Goal: Entertainment & Leisure: Consume media (video, audio)

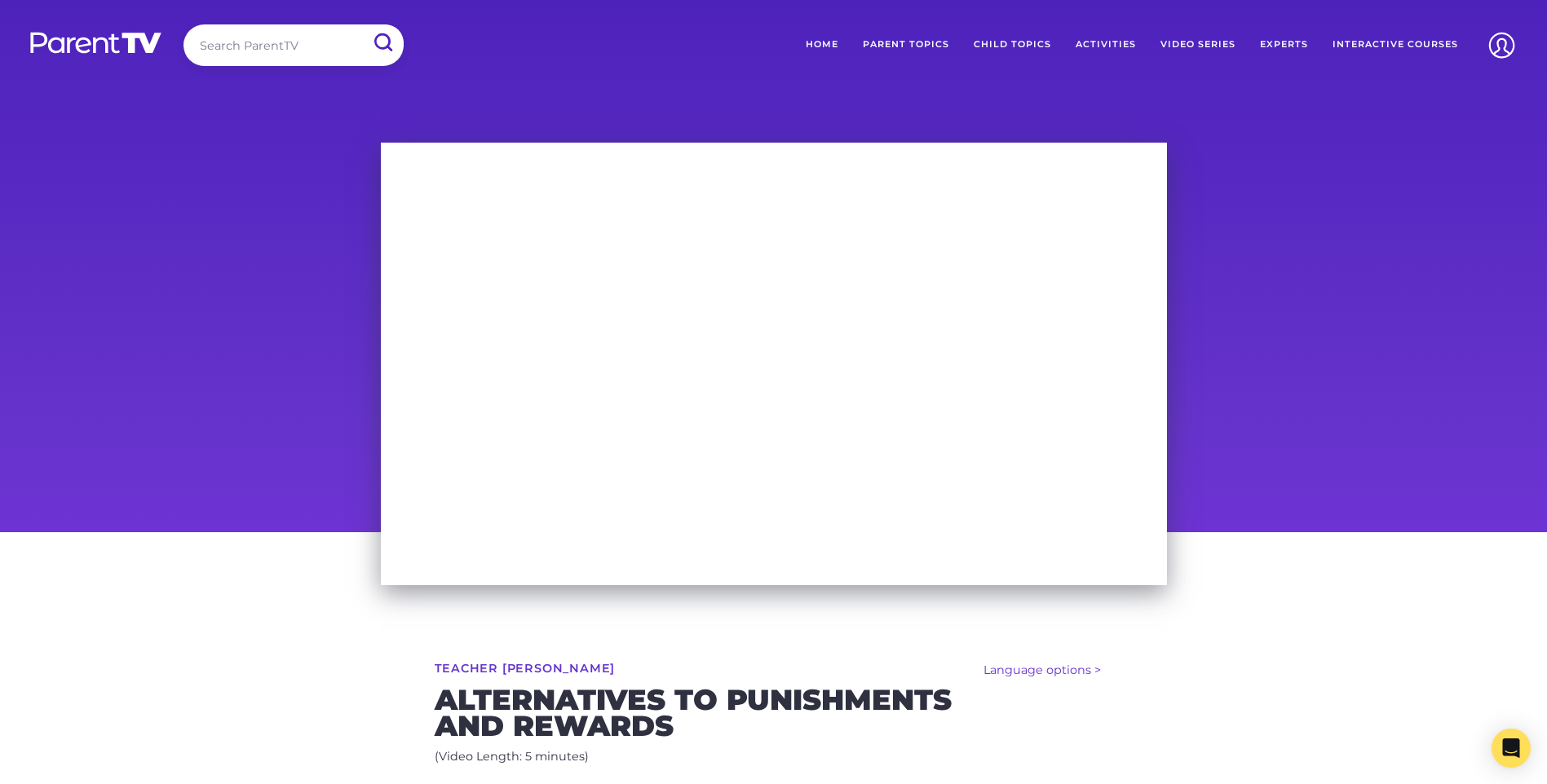
click at [1239, 436] on div at bounding box center [773, 331] width 1547 height 402
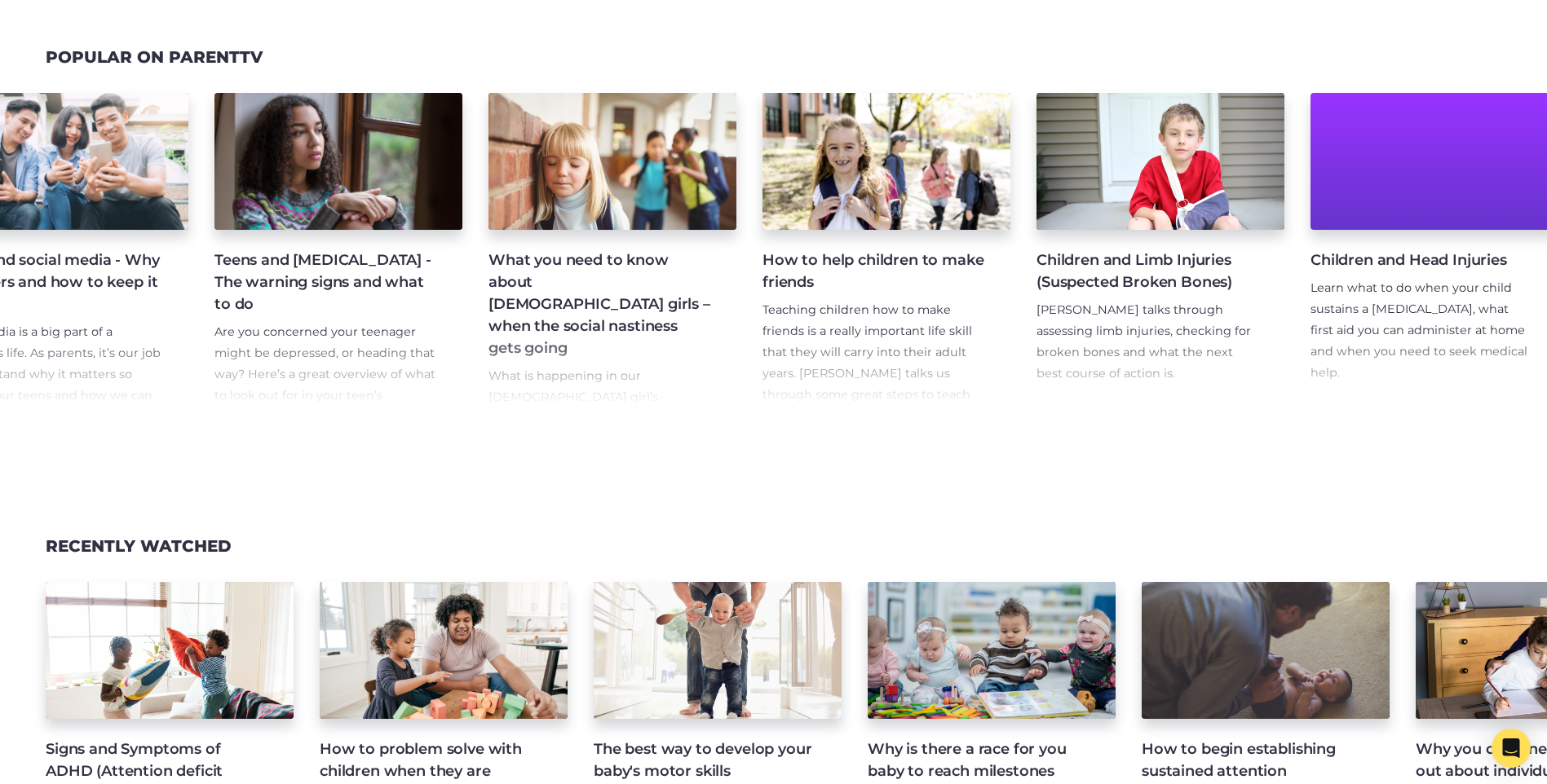
scroll to position [0, 1880]
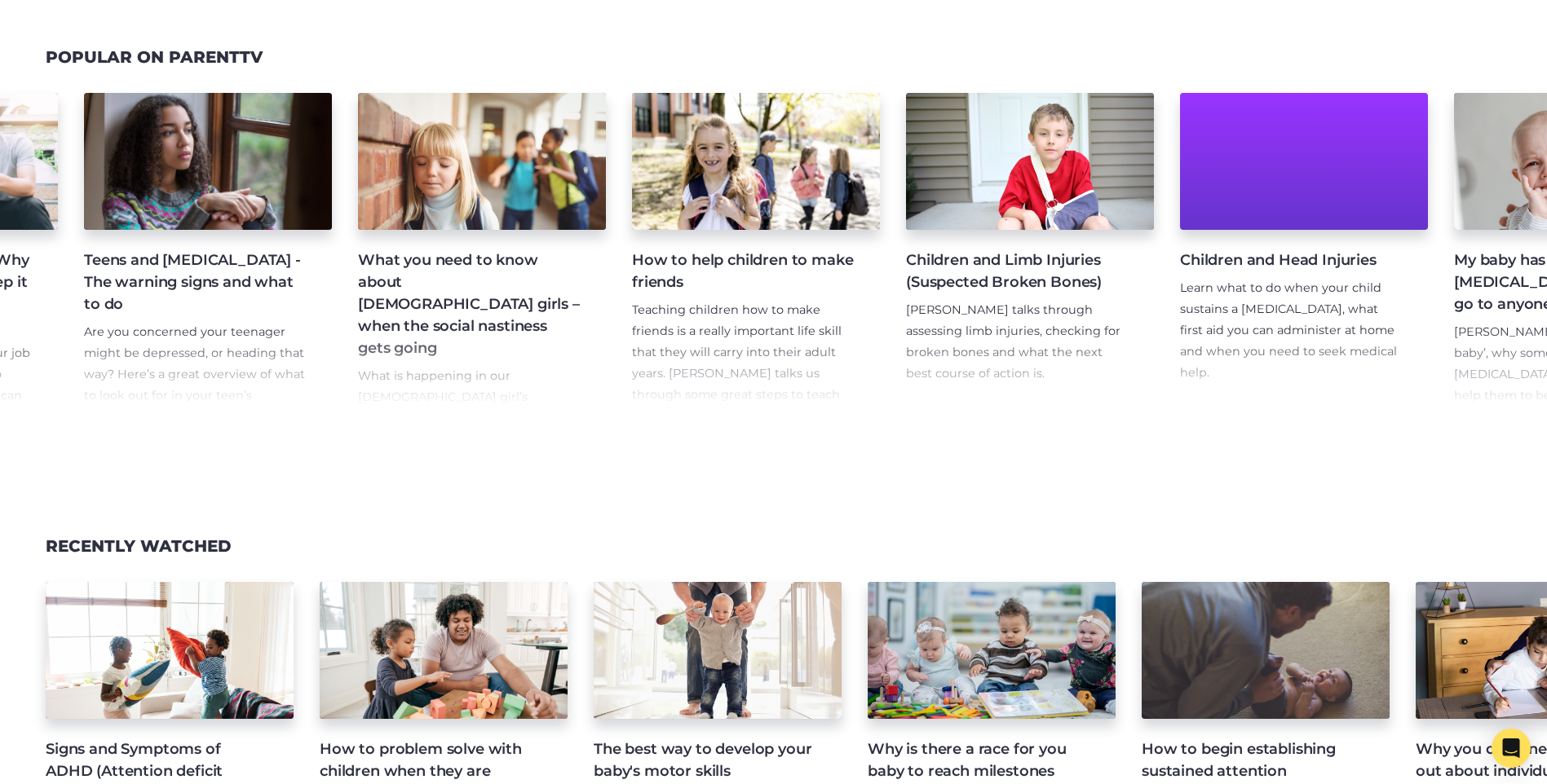
click at [743, 361] on p "Teaching children how to make friends is a really important life skill that the…" at bounding box center [743, 394] width 222 height 190
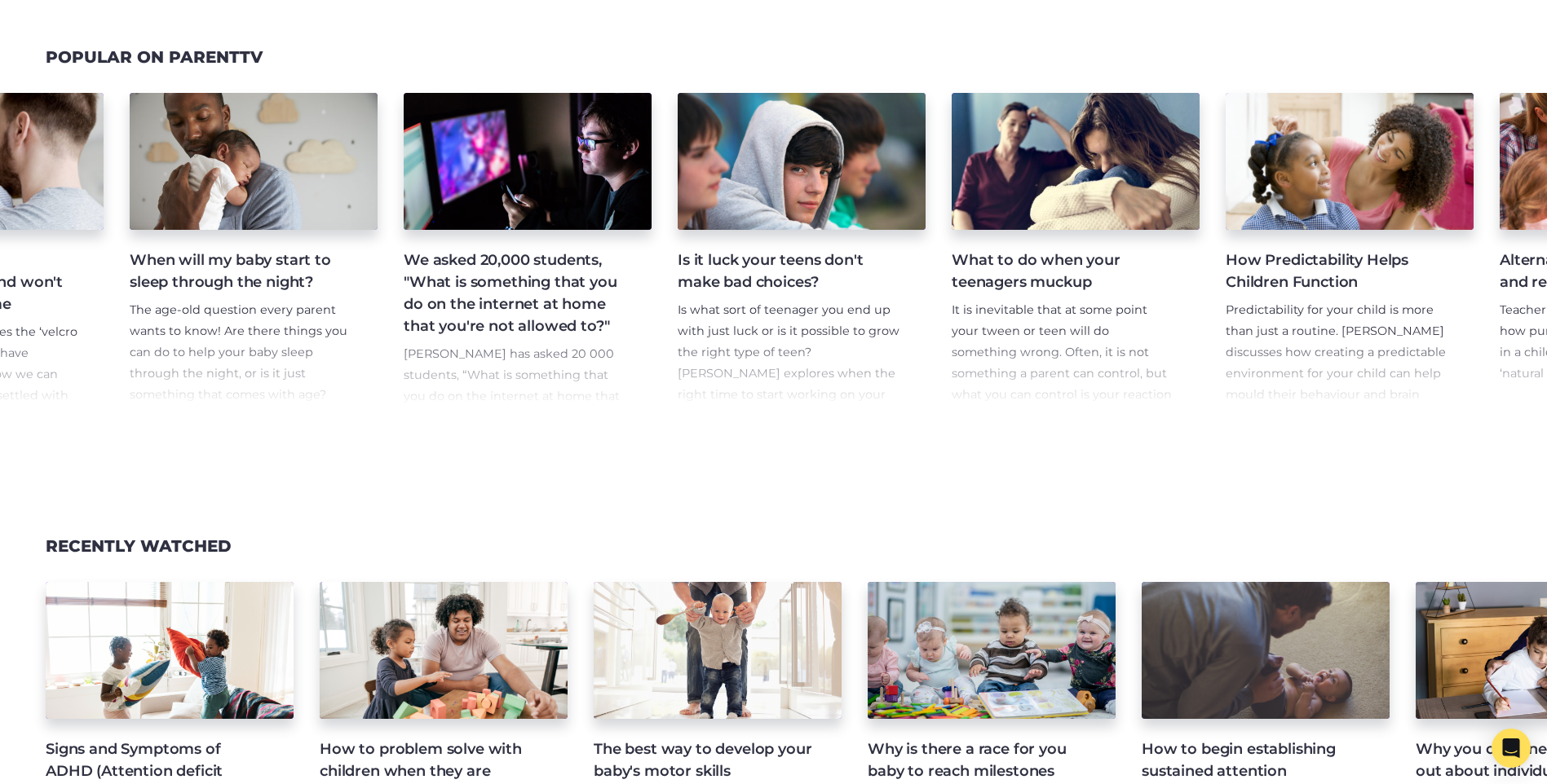
scroll to position [0, 3597]
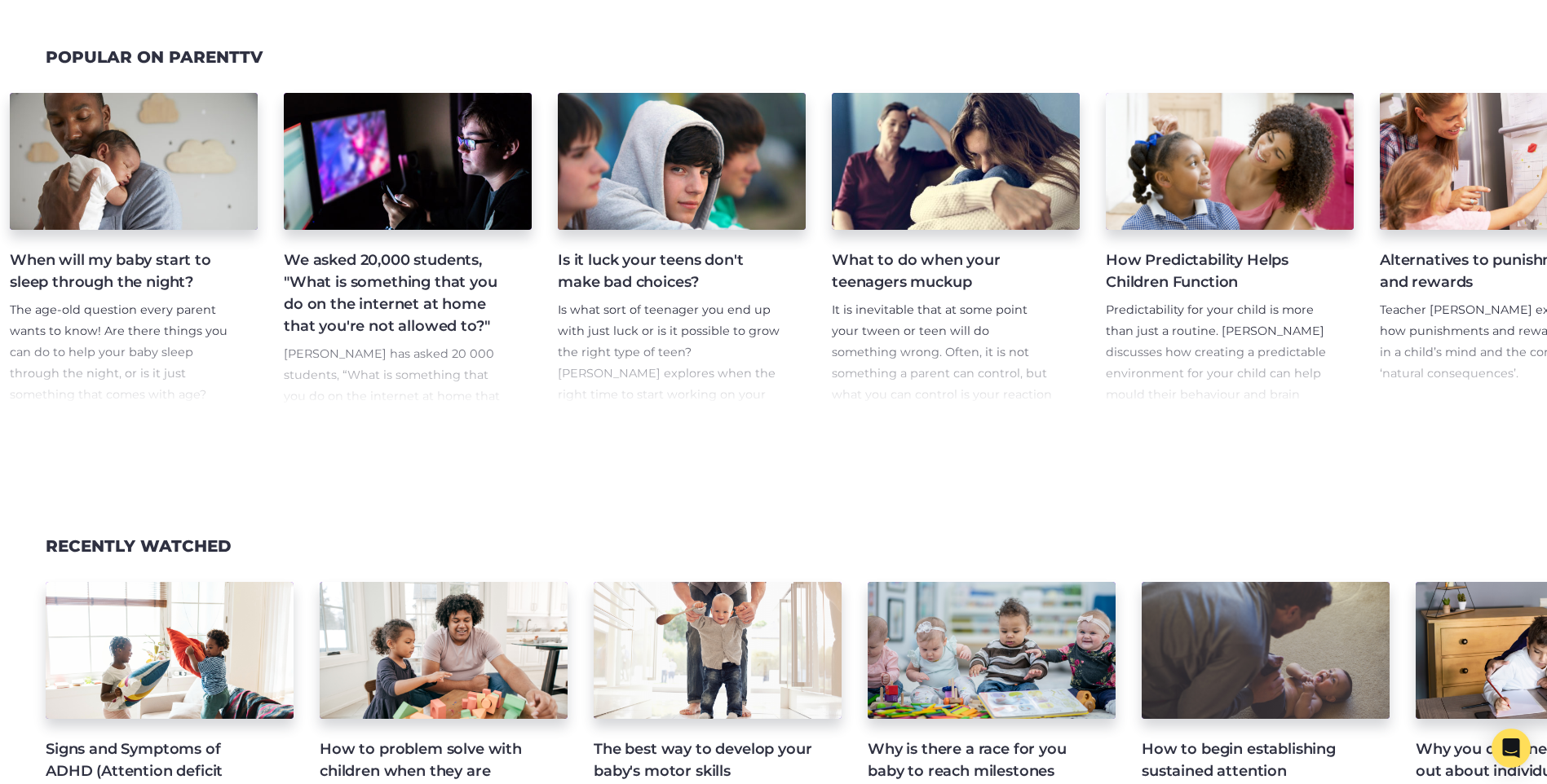
click at [1215, 293] on h4 "How Predictability Helps Children Function" at bounding box center [1216, 271] width 222 height 44
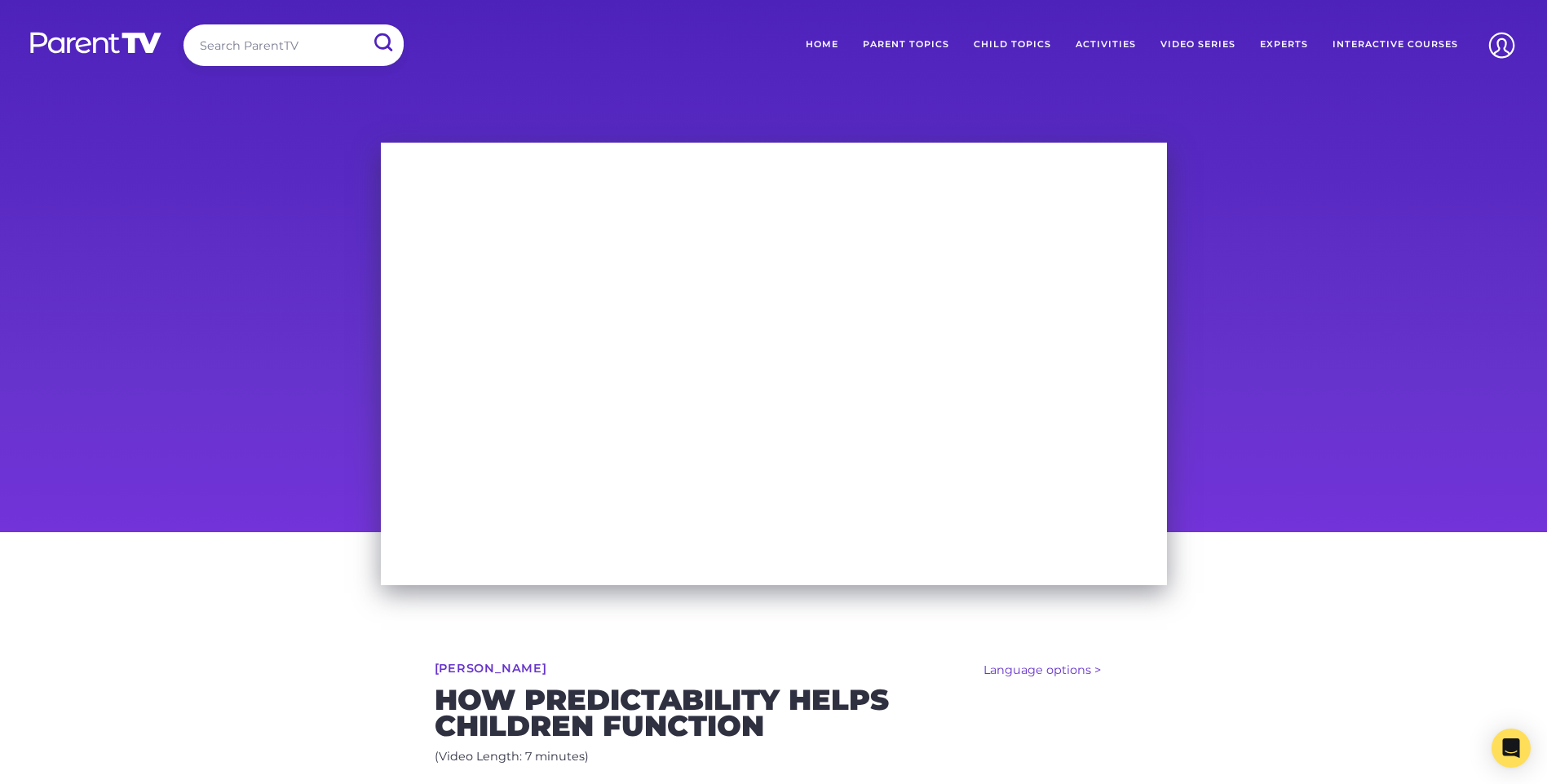
click at [372, 597] on div "Language options > Español (Spanish) 普通话 (Mandarin) [PERSON_NAME] How Predictab…" at bounding box center [773, 782] width 835 height 500
click at [1212, 576] on div "Language options > Español (Spanish) 普通话 (Mandarin) [PERSON_NAME] How Predictab…" at bounding box center [773, 782] width 1547 height 500
